Goal: Transaction & Acquisition: Download file/media

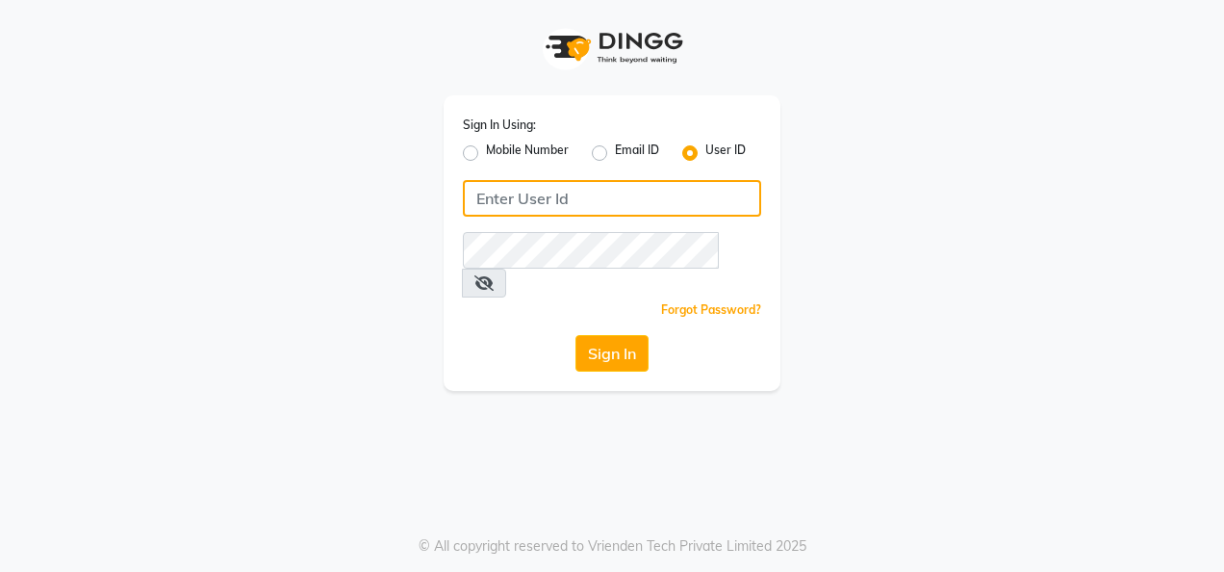
click at [498, 200] on input "Username" at bounding box center [612, 198] width 298 height 37
type input "e2661-20"
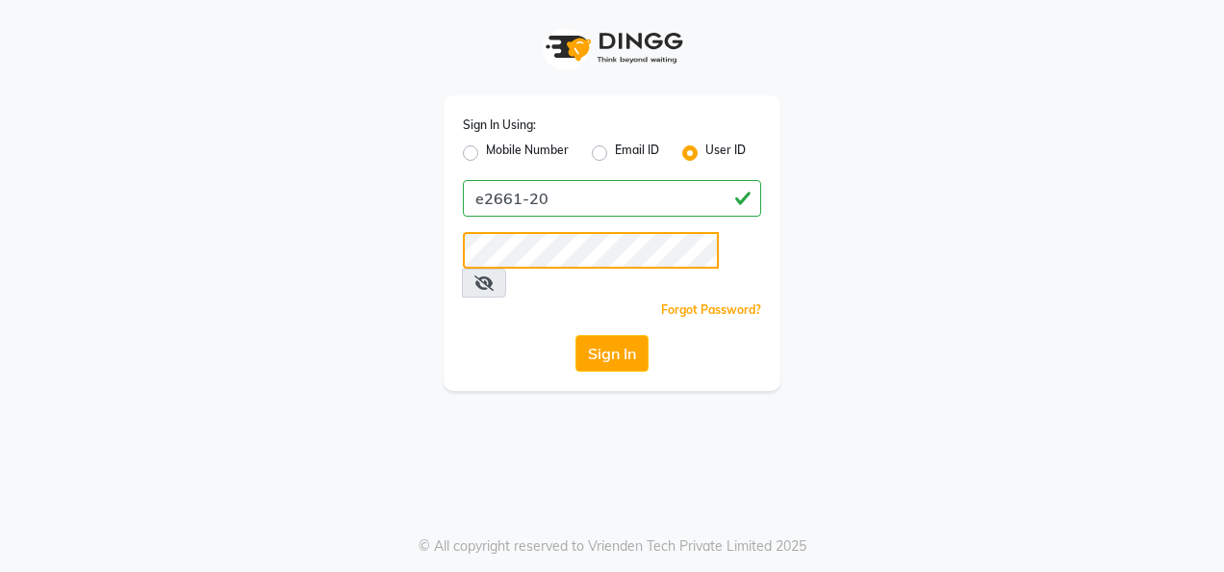
click at [575, 335] on button "Sign In" at bounding box center [611, 353] width 73 height 37
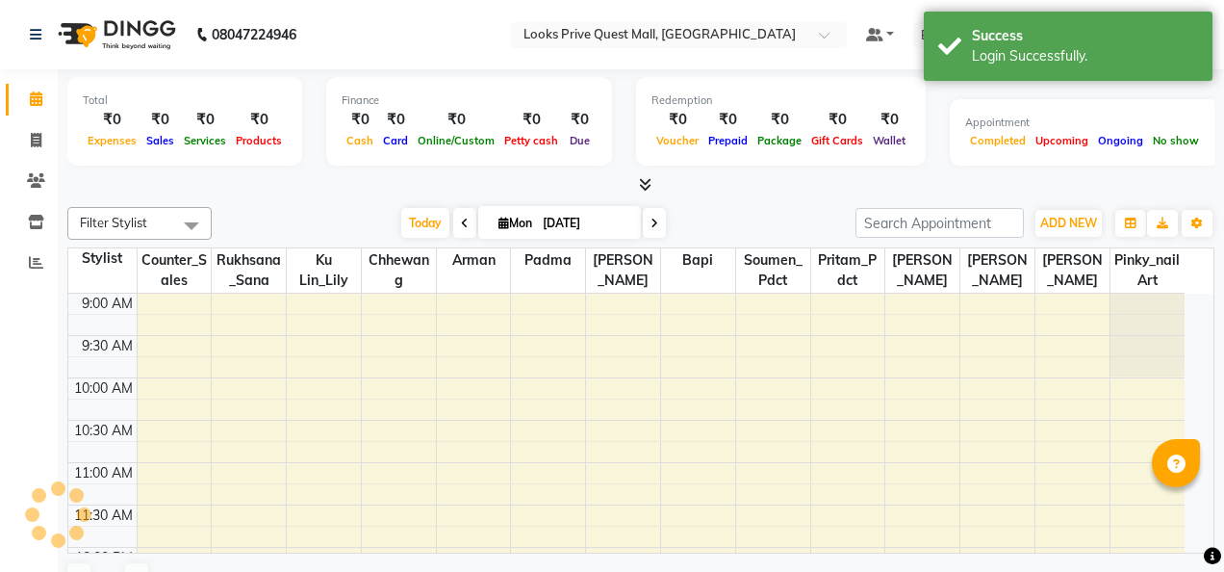
select select "en"
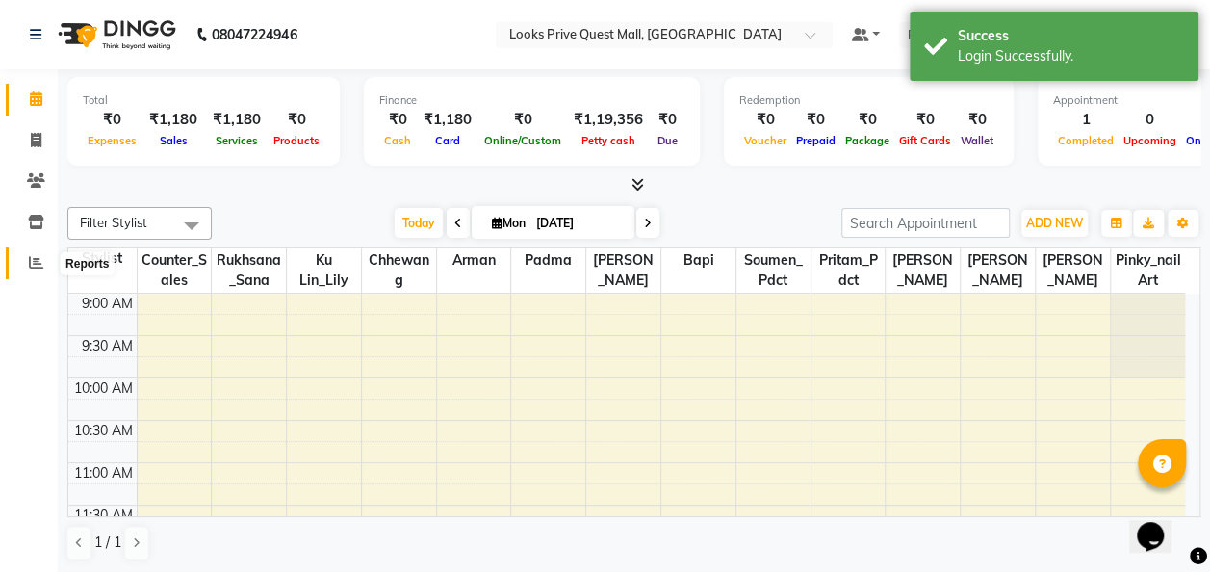
click at [38, 260] on icon at bounding box center [36, 262] width 14 height 14
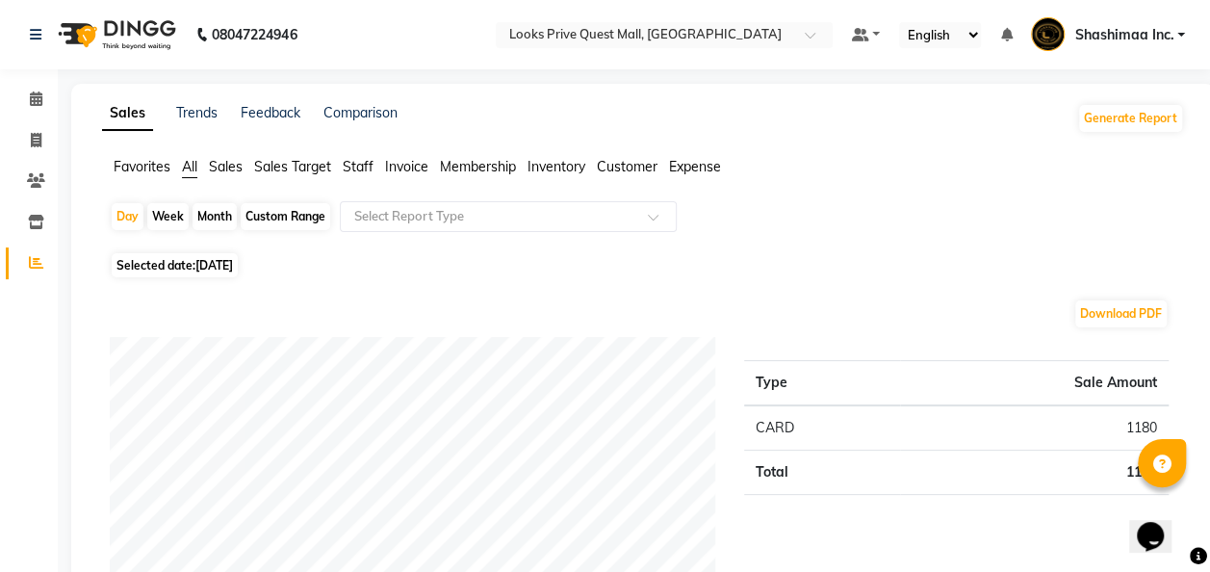
click at [54, 224] on li "Inventory" at bounding box center [29, 222] width 58 height 41
click at [34, 224] on icon at bounding box center [36, 222] width 16 height 14
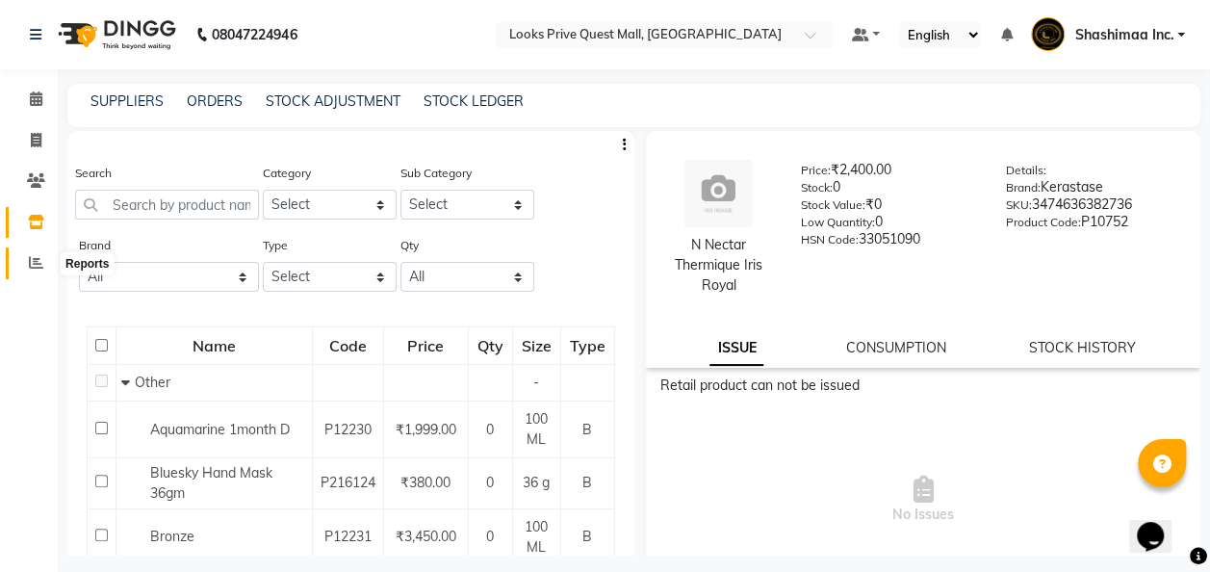
click at [41, 266] on icon at bounding box center [36, 262] width 14 height 14
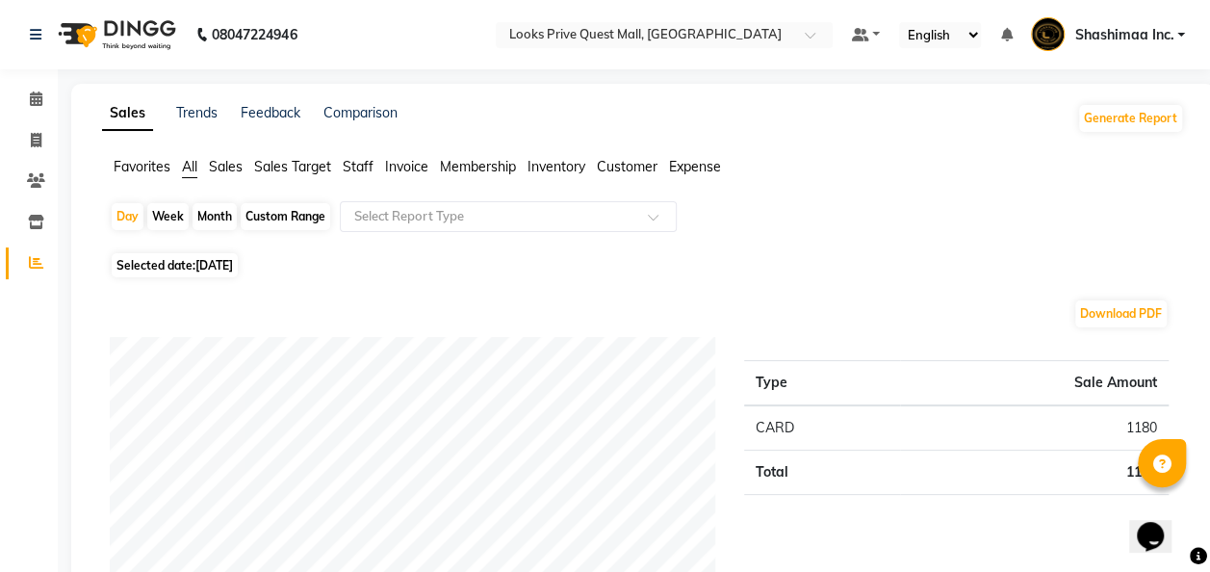
click at [266, 169] on span "Sales Target" at bounding box center [292, 166] width 77 height 17
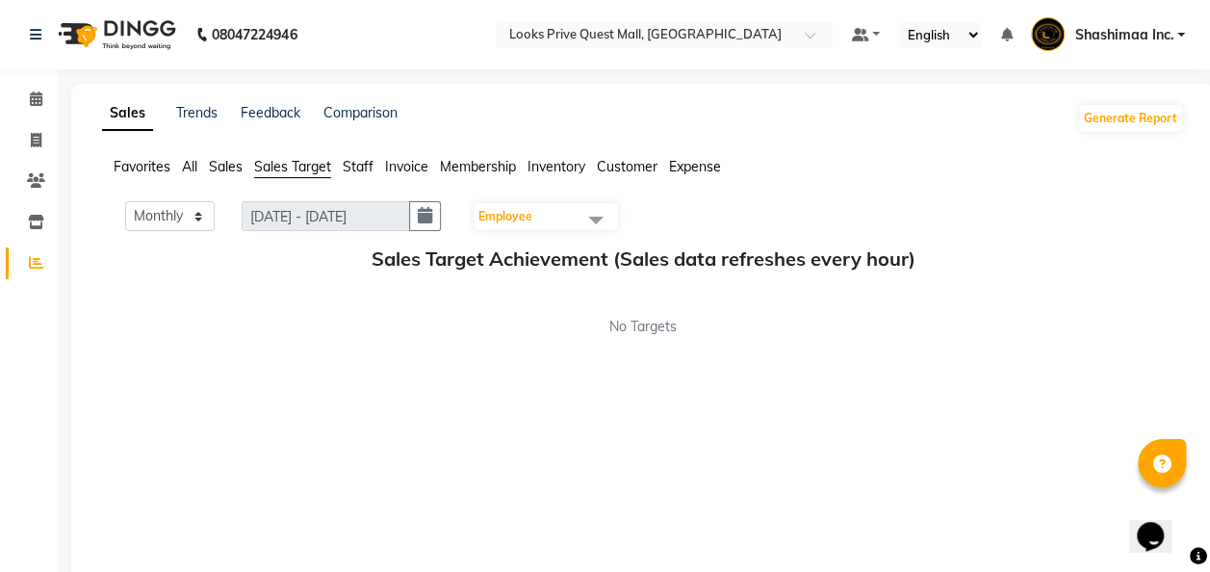
click at [223, 182] on div "Favorites All Sales Sales Target Staff Invoice Membership Inventory Customer Ex…" at bounding box center [643, 175] width 1110 height 37
click at [221, 169] on span "Sales" at bounding box center [226, 166] width 34 height 17
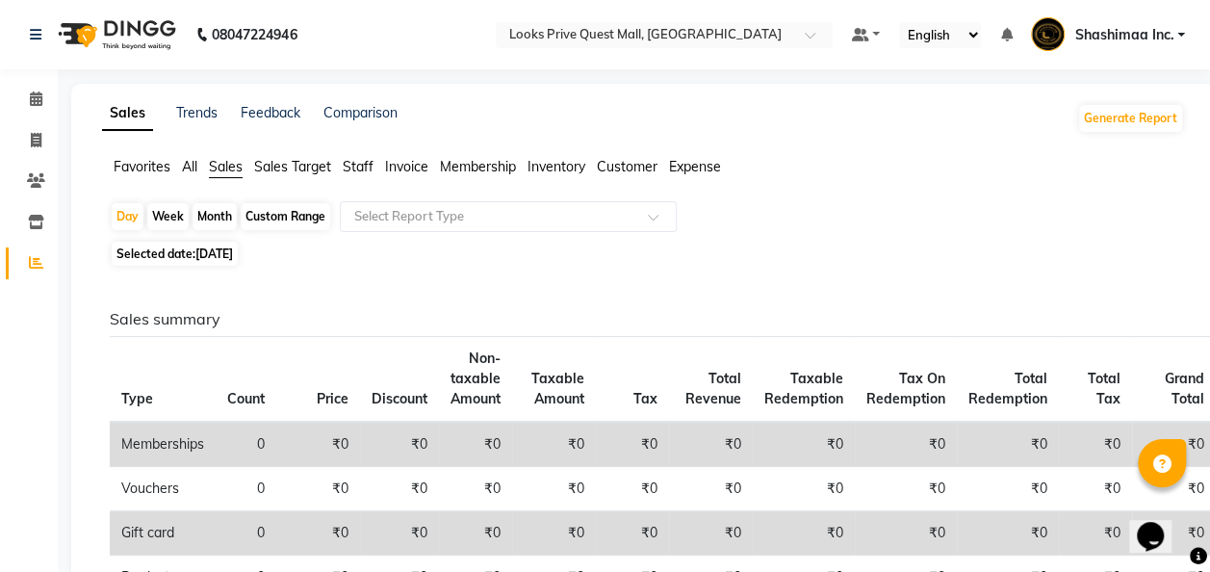
click at [272, 167] on span "Sales Target" at bounding box center [292, 166] width 77 height 17
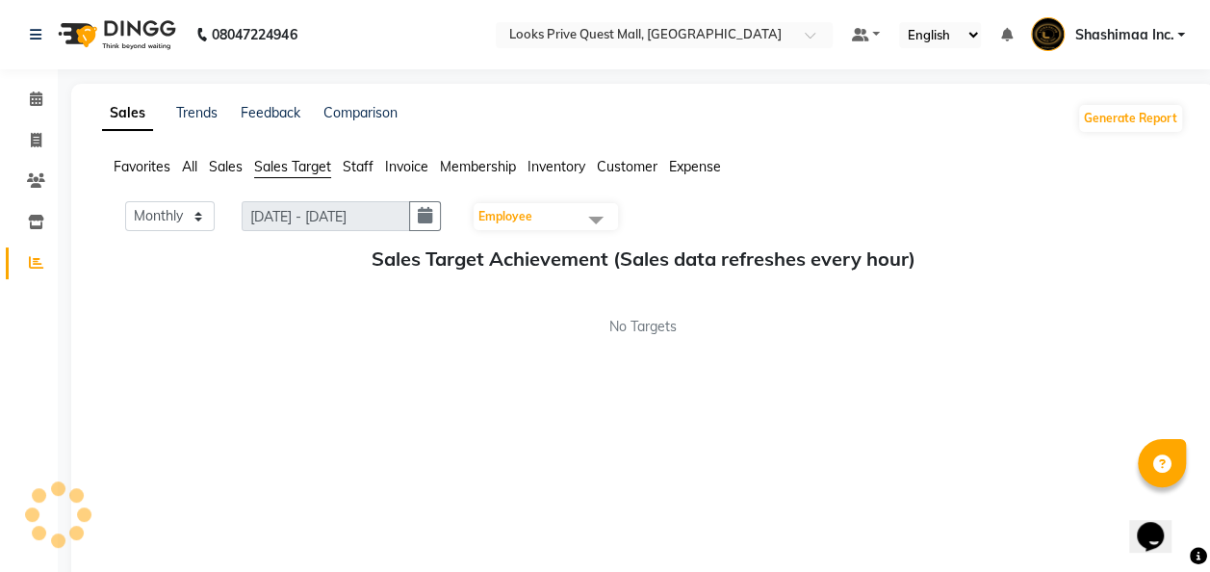
click at [361, 170] on span "Staff" at bounding box center [358, 166] width 31 height 17
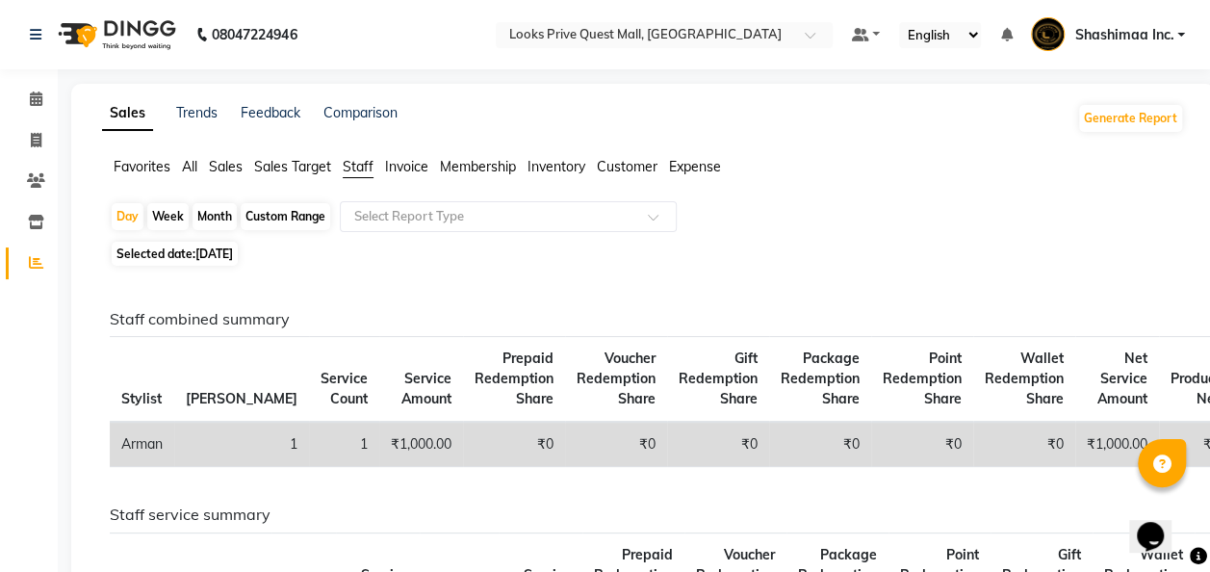
click at [224, 168] on span "Sales" at bounding box center [226, 166] width 34 height 17
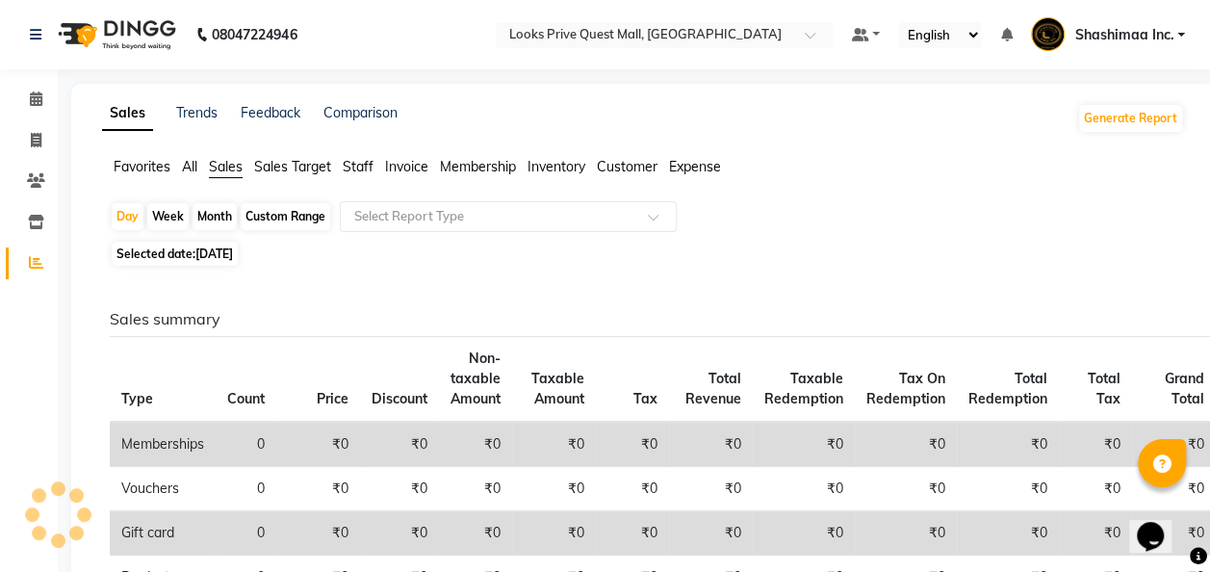
click at [294, 220] on div "Custom Range" at bounding box center [285, 216] width 89 height 27
select select "9"
select select "2025"
click at [299, 217] on div "Custom Range" at bounding box center [285, 216] width 89 height 27
select select "9"
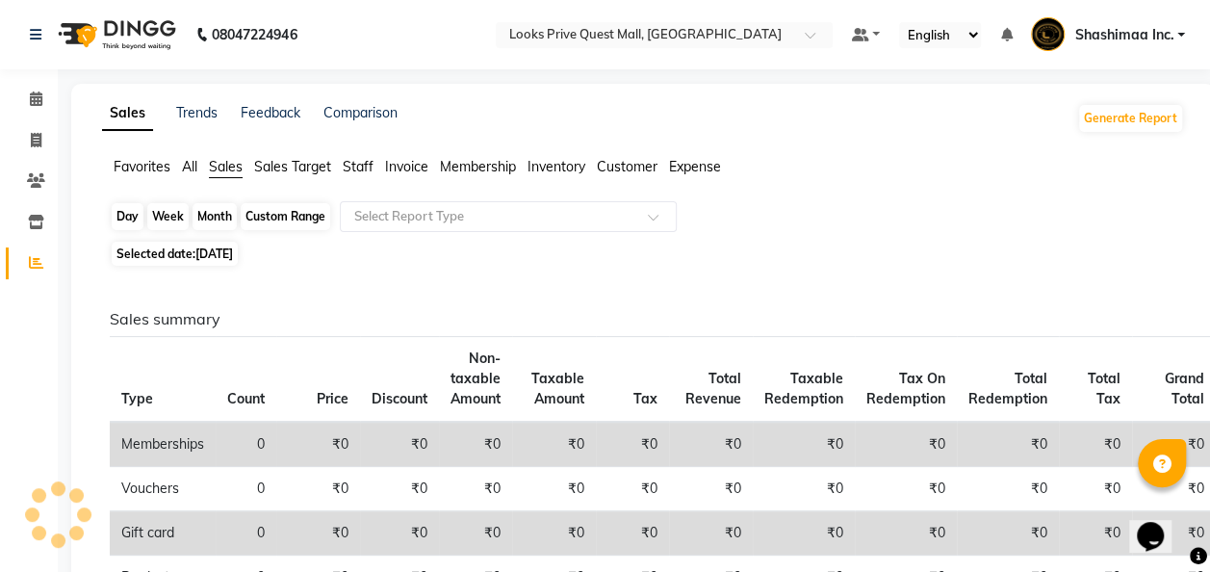
select select "2025"
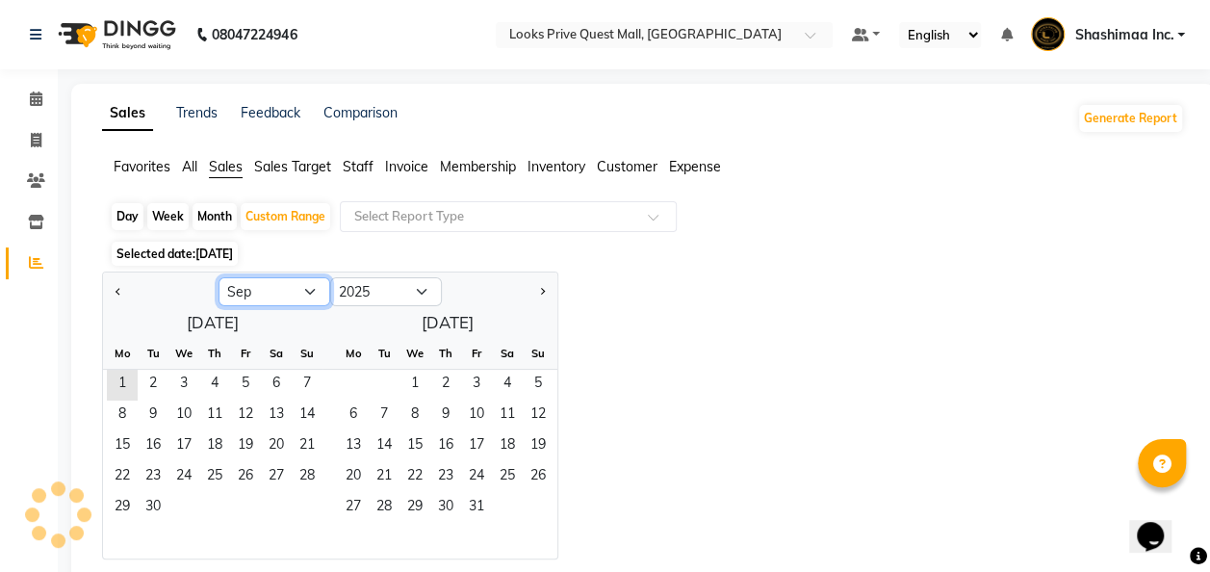
click at [269, 292] on select "Jan Feb Mar Apr May Jun [DATE] Aug Sep Oct Nov Dec" at bounding box center [274, 291] width 112 height 29
select select "8"
click at [218, 277] on select "Jan Feb Mar Apr May Jun [DATE] Aug Sep Oct Nov Dec" at bounding box center [274, 291] width 112 height 29
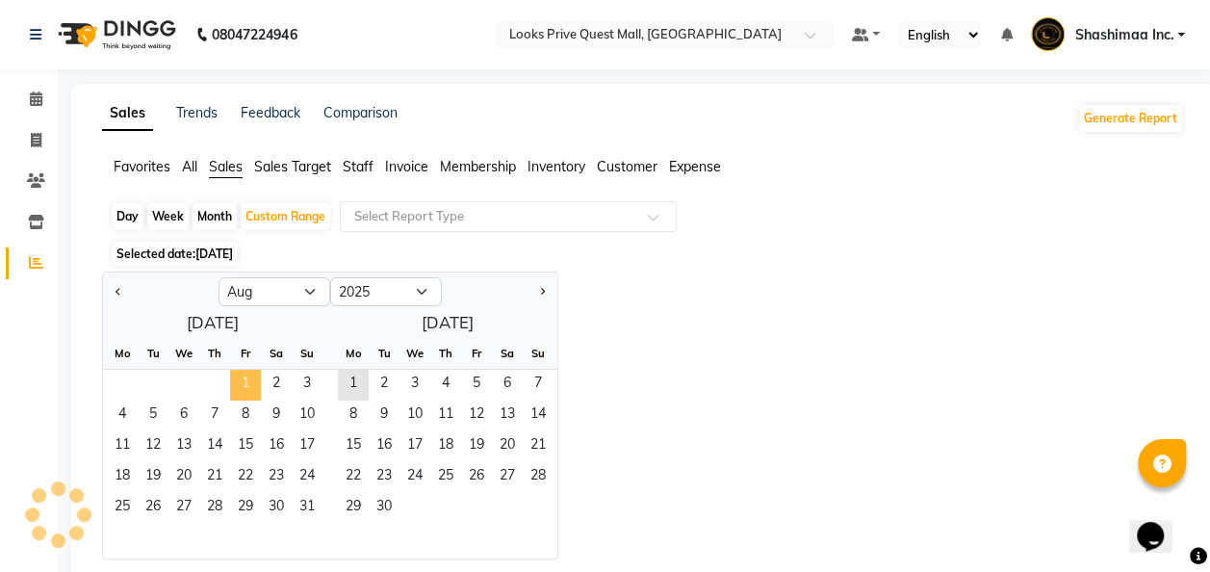
click at [252, 375] on span "1" at bounding box center [245, 384] width 31 height 31
click at [308, 503] on span "31" at bounding box center [307, 508] width 31 height 31
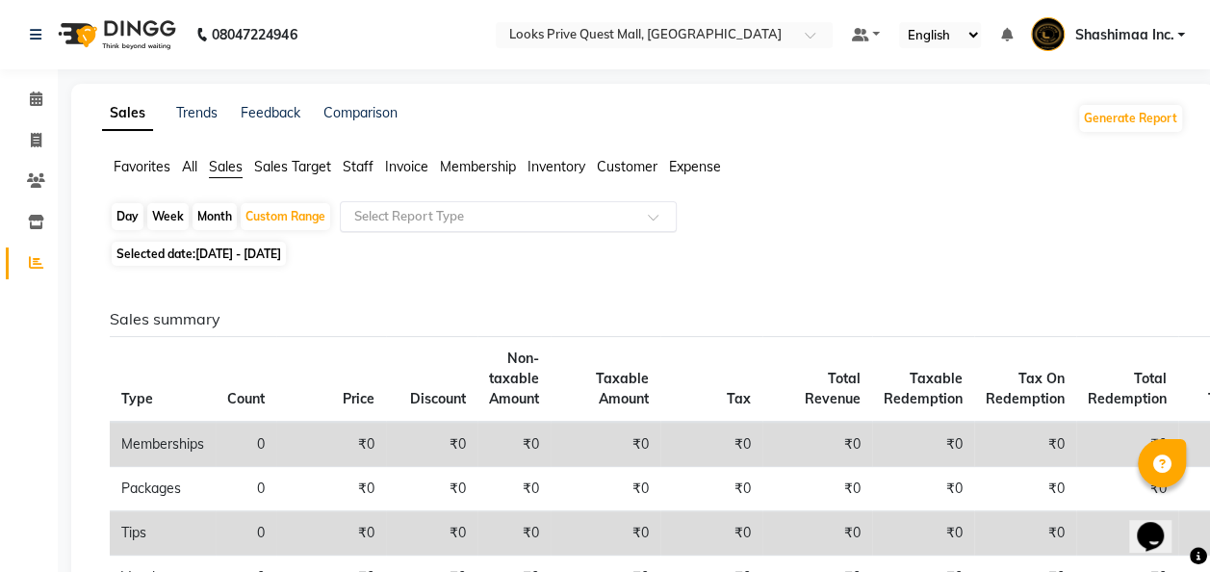
click at [464, 217] on input "text" at bounding box center [488, 216] width 277 height 19
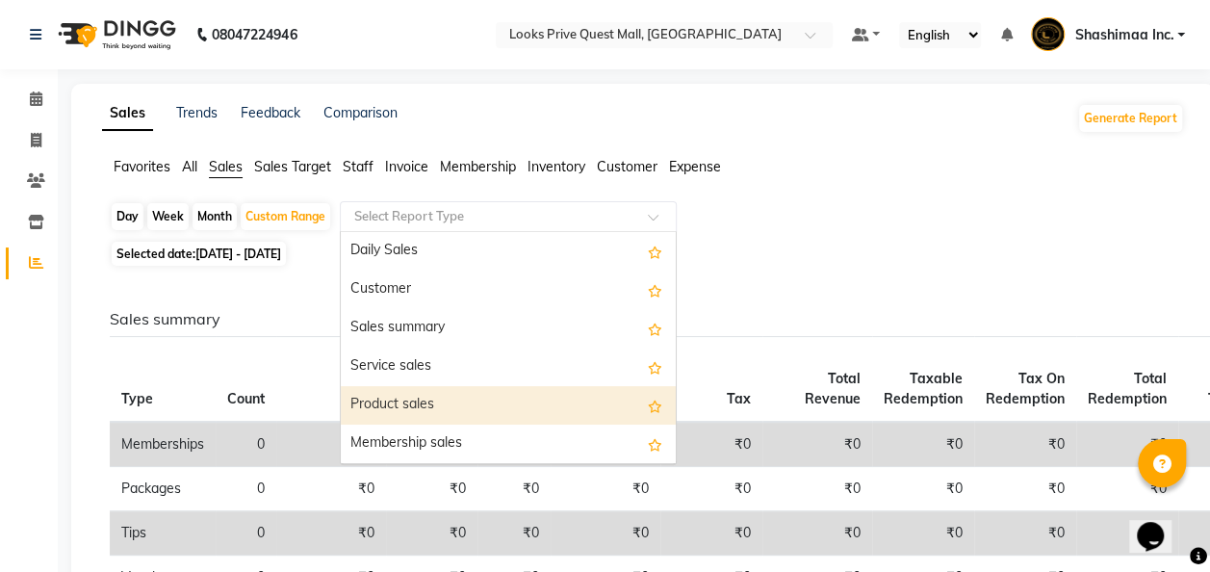
click at [430, 401] on div "Product sales" at bounding box center [508, 405] width 335 height 38
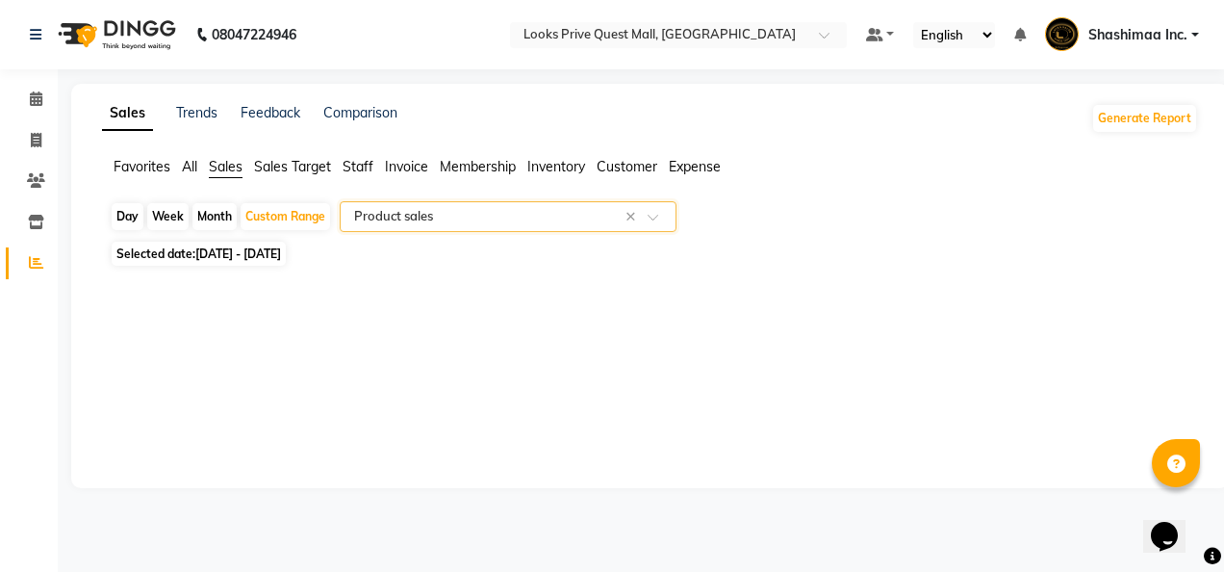
select select "full_report"
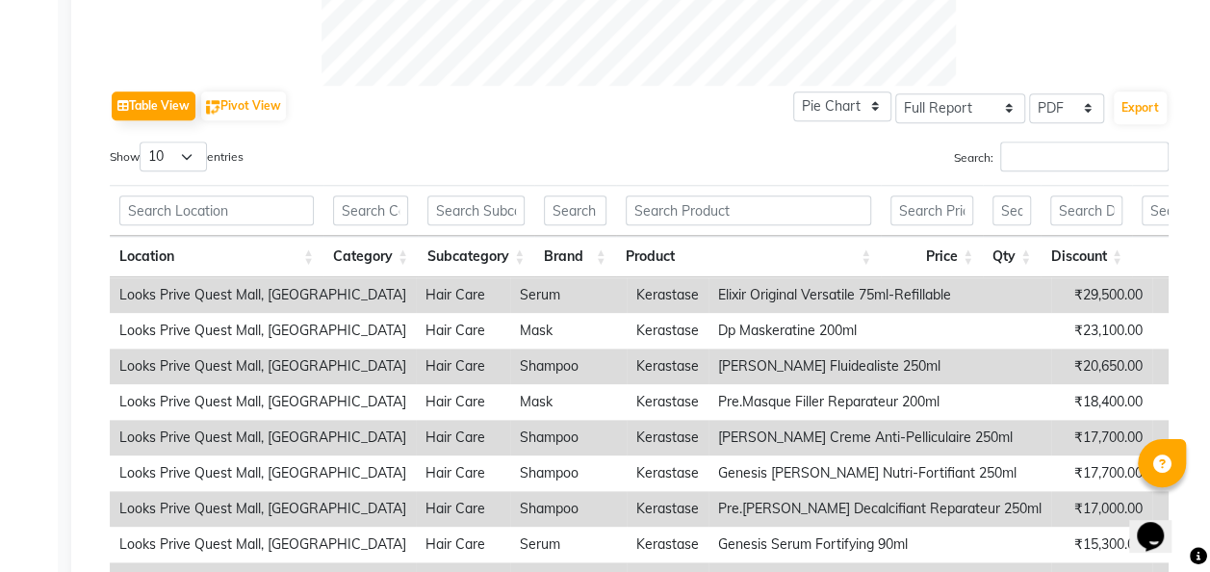
scroll to position [866, 0]
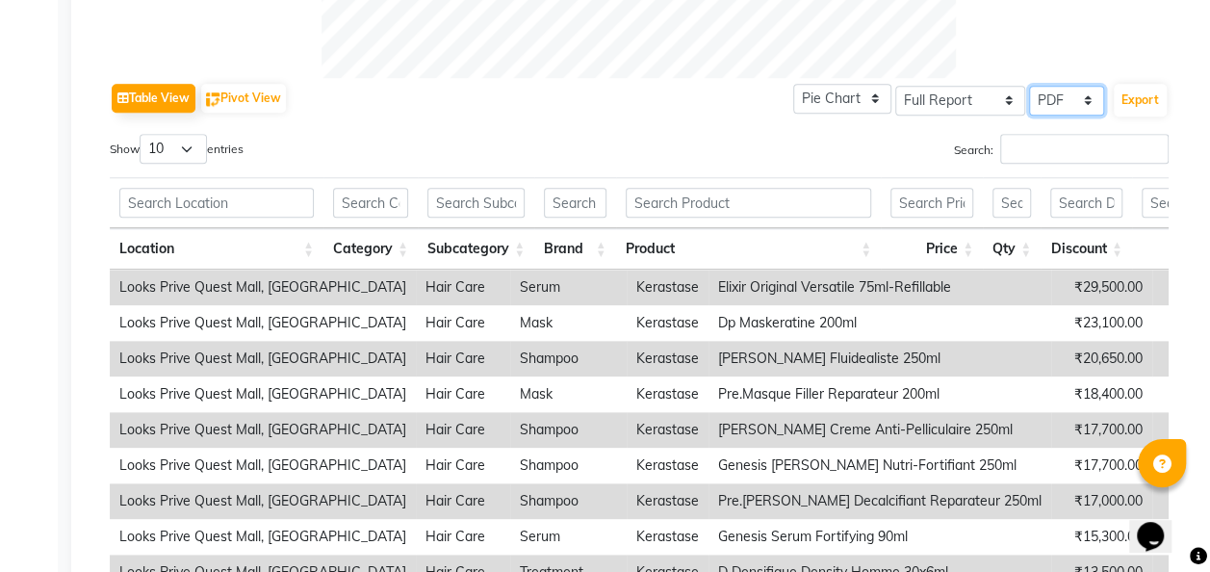
click at [1072, 96] on select "Select CSV PDF" at bounding box center [1066, 101] width 75 height 30
select select "csv"
click at [1030, 86] on select "Select CSV PDF" at bounding box center [1066, 101] width 75 height 30
click at [1130, 88] on button "Export" at bounding box center [1139, 100] width 53 height 33
